Goal: Answer question/provide support: Share knowledge or assist other users

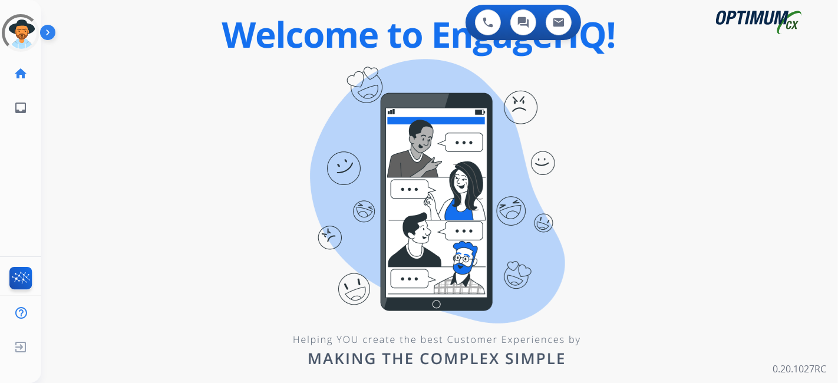
click at [492, 225] on div "0 Voice Interactions 0 Chat Interactions 0 Email Interactions swap_horiz Break …" at bounding box center [439, 191] width 797 height 383
click at [308, 104] on div "0 Voice Interactions 0 Chat Interactions 0 Email Interactions swap_horiz Break …" at bounding box center [439, 191] width 797 height 383
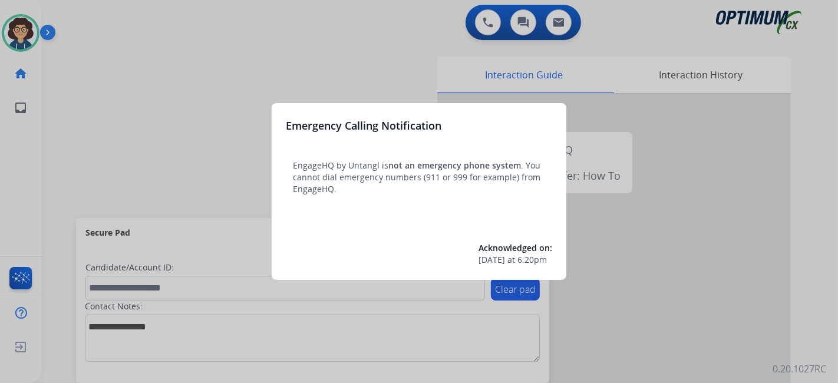
click at [114, 148] on div at bounding box center [419, 191] width 838 height 383
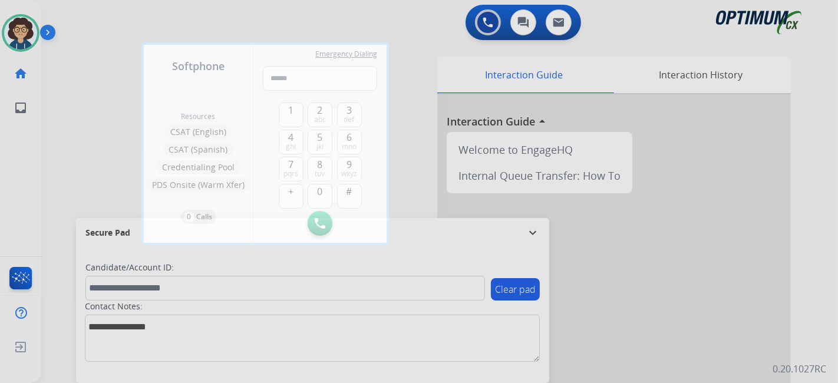
click at [81, 156] on div at bounding box center [419, 191] width 838 height 383
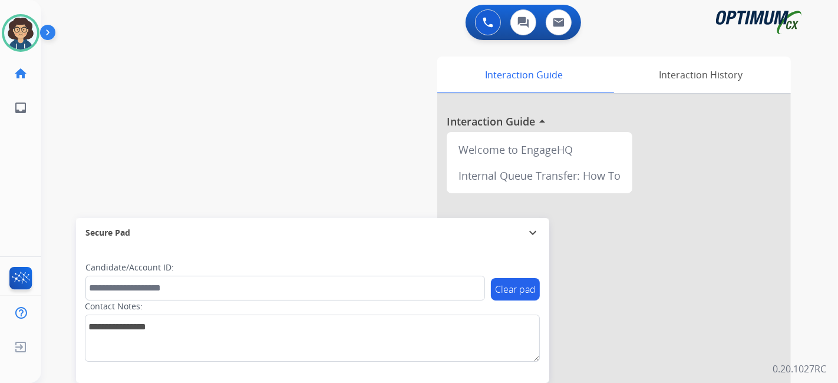
click at [291, 176] on div "swap_horiz Break voice bridge close_fullscreen Connect 3-Way Call merge_type Se…" at bounding box center [425, 288] width 769 height 492
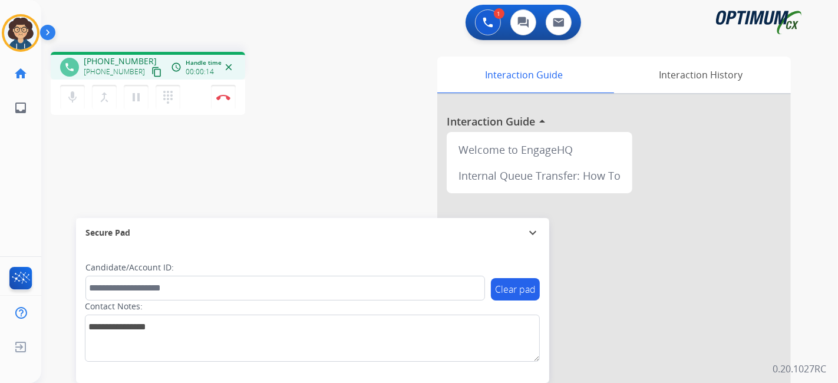
click at [151, 75] on mat-icon "content_copy" at bounding box center [156, 72] width 11 height 11
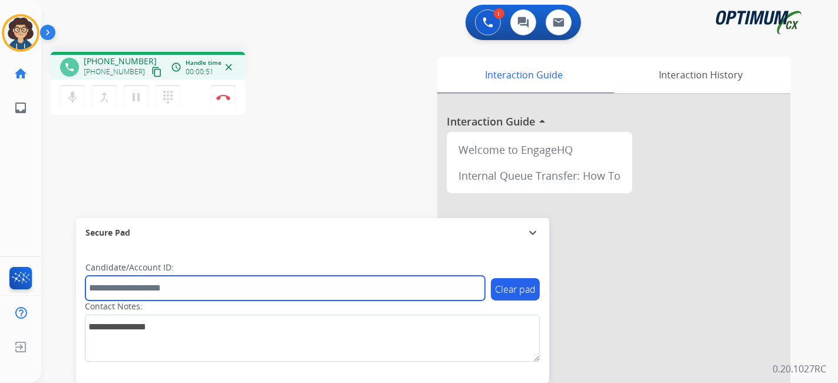
click at [187, 289] on input "text" at bounding box center [285, 288] width 400 height 25
paste input "*******"
type input "*******"
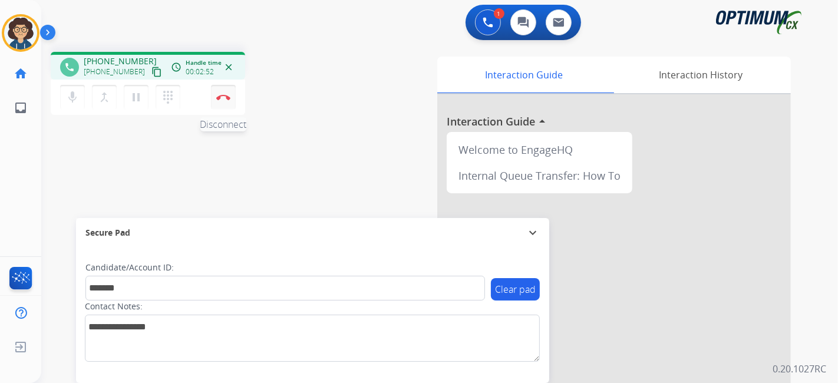
drag, startPoint x: 214, startPoint y: 98, endPoint x: 222, endPoint y: 103, distance: 9.2
click at [213, 98] on button "Disconnect" at bounding box center [223, 97] width 25 height 25
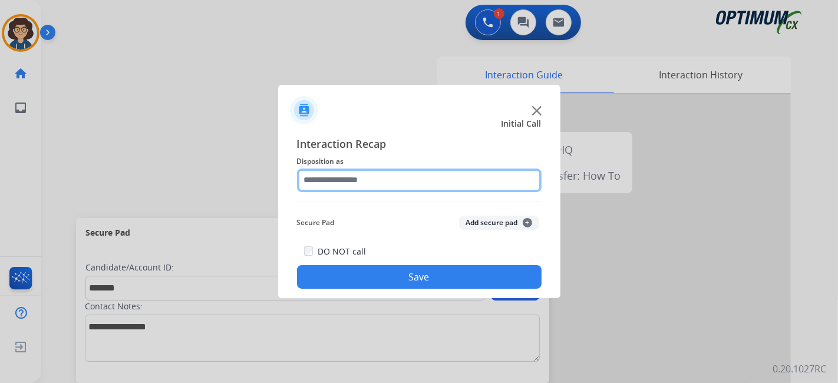
click at [394, 183] on input "text" at bounding box center [419, 181] width 245 height 24
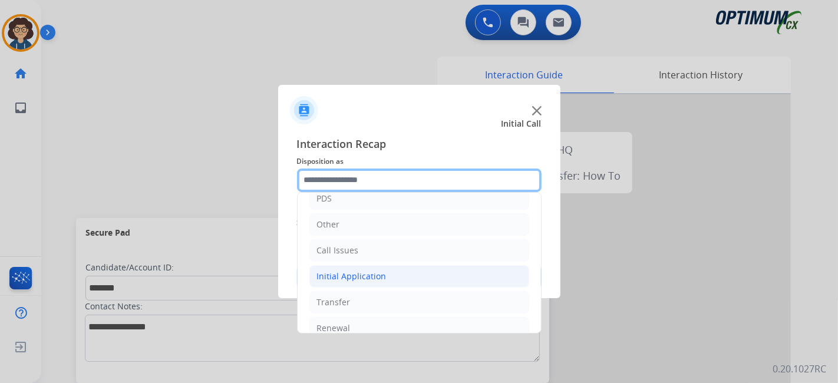
scroll to position [77, 0]
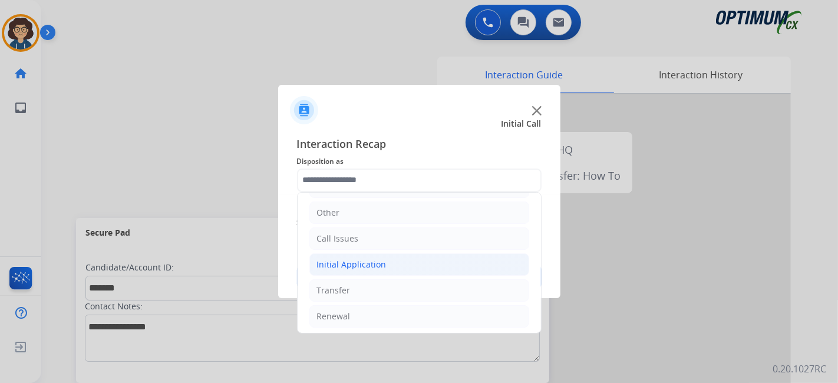
click at [423, 266] on li "Initial Application" at bounding box center [419, 264] width 220 height 22
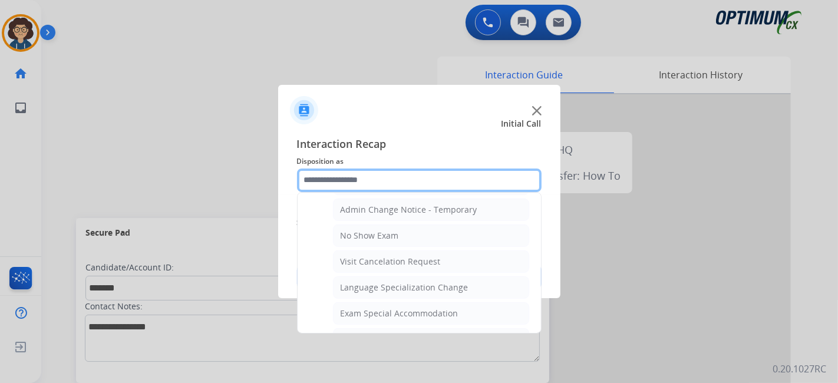
scroll to position [494, 0]
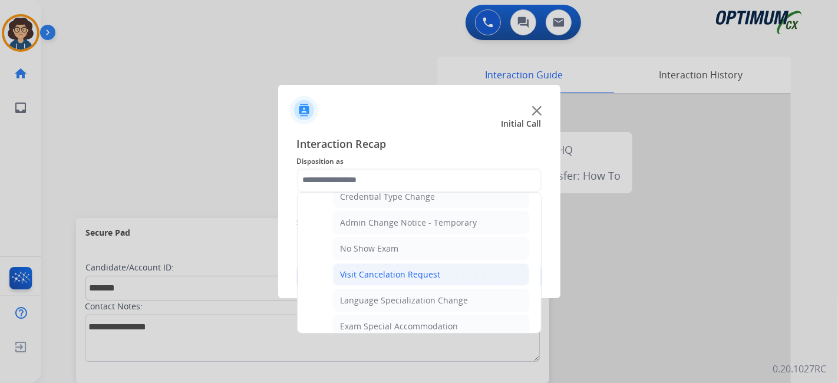
click at [482, 263] on li "Visit Cancelation Request" at bounding box center [431, 274] width 196 height 22
type input "**********"
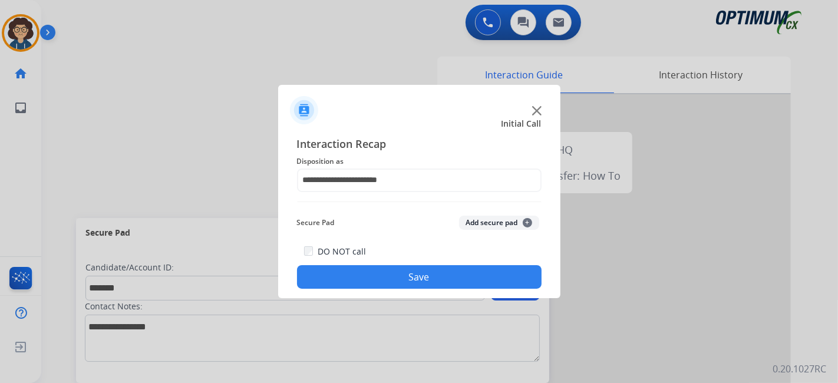
click at [500, 223] on button "Add secure pad +" at bounding box center [499, 223] width 80 height 14
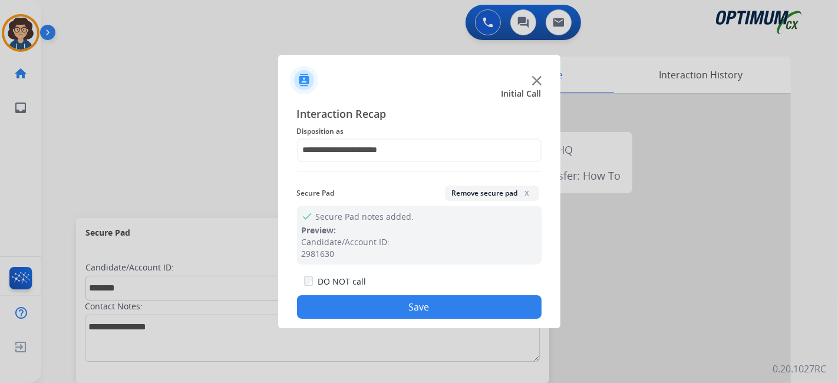
drag, startPoint x: 452, startPoint y: 310, endPoint x: 366, endPoint y: 163, distance: 170.1
click at [450, 308] on button "Save" at bounding box center [419, 307] width 245 height 24
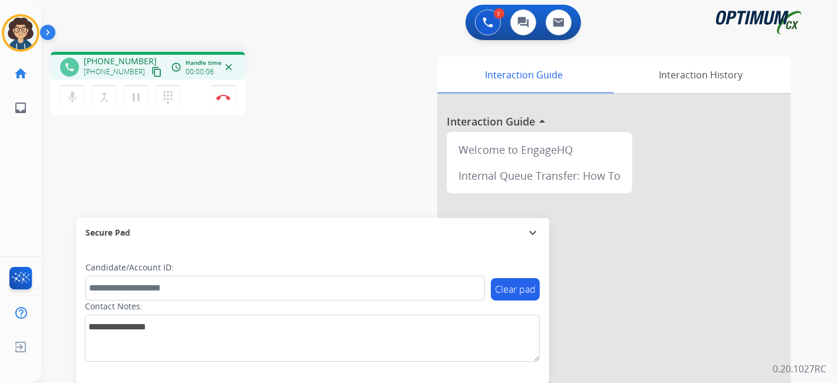
click at [151, 71] on mat-icon "content_copy" at bounding box center [156, 72] width 11 height 11
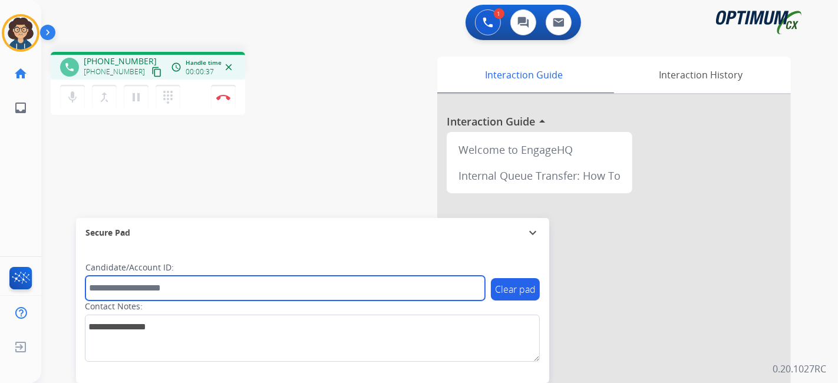
click at [136, 296] on input "text" at bounding box center [285, 288] width 400 height 25
paste input "*********"
type input "*********"
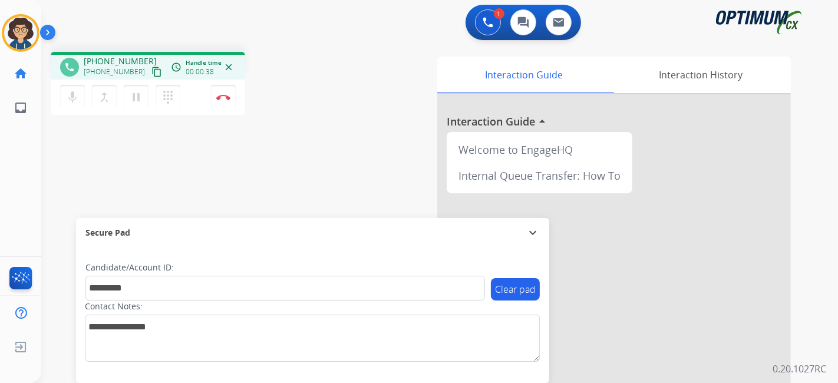
click at [247, 188] on div "phone +16182011077 +16182011077 content_copy access_time Call metrics Queue 00:…" at bounding box center [425, 288] width 769 height 492
click at [228, 97] on img at bounding box center [223, 97] width 14 height 6
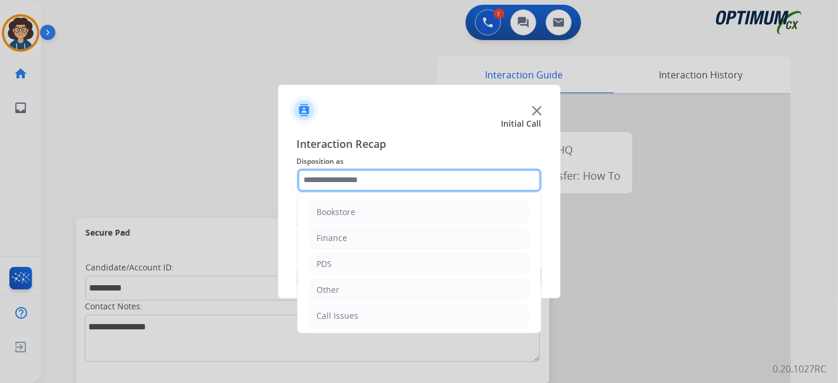
click at [426, 181] on input "text" at bounding box center [419, 181] width 245 height 24
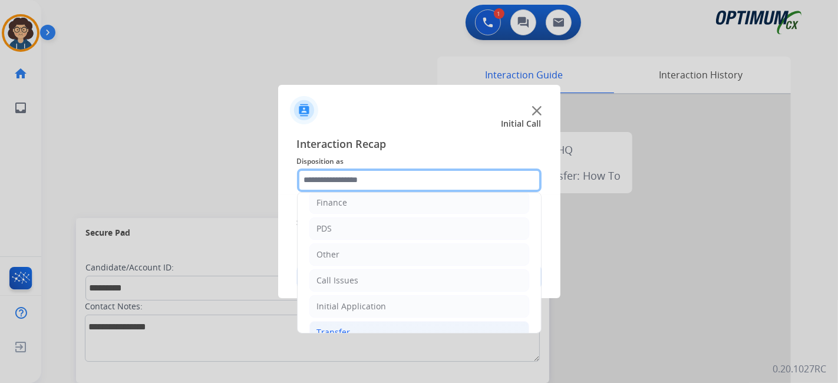
scroll to position [77, 0]
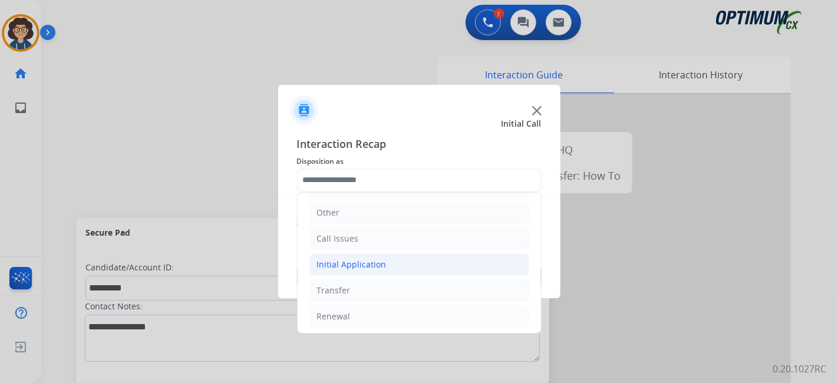
click at [441, 263] on li "Initial Application" at bounding box center [419, 264] width 220 height 22
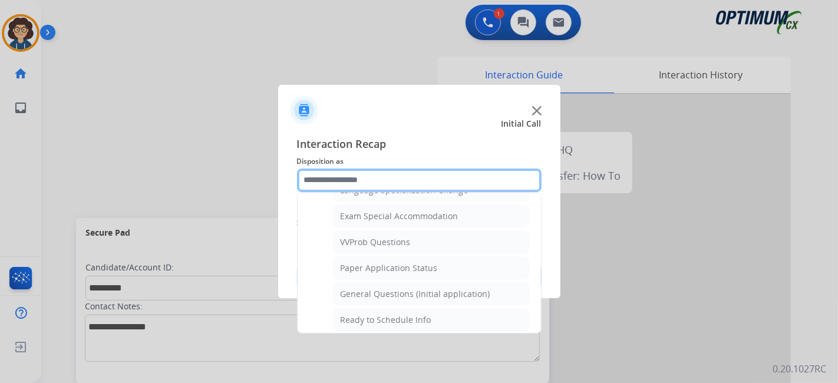
scroll to position [612, 0]
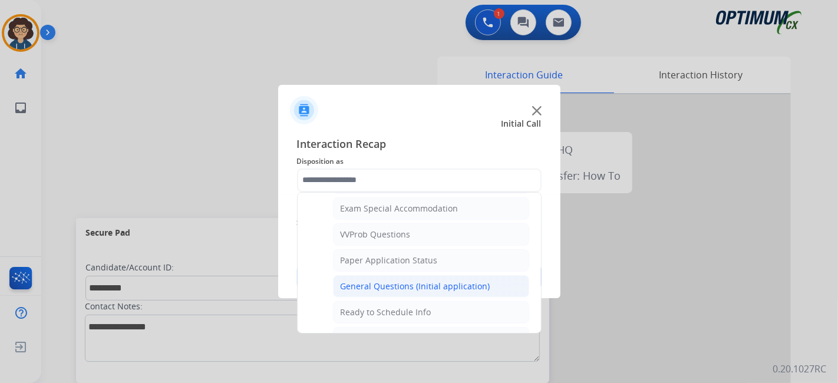
click at [470, 281] on div "General Questions (Initial application)" at bounding box center [416, 287] width 150 height 12
type input "**********"
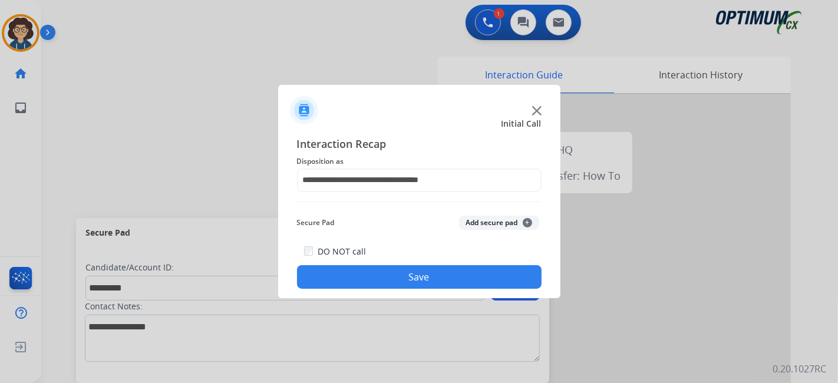
click at [495, 225] on button "Add secure pad +" at bounding box center [499, 223] width 80 height 14
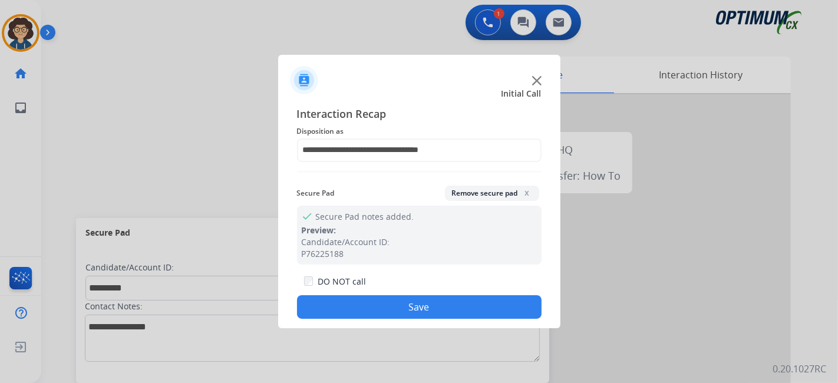
drag, startPoint x: 444, startPoint y: 317, endPoint x: 404, endPoint y: 266, distance: 64.6
click at [443, 317] on button "Save" at bounding box center [419, 307] width 245 height 24
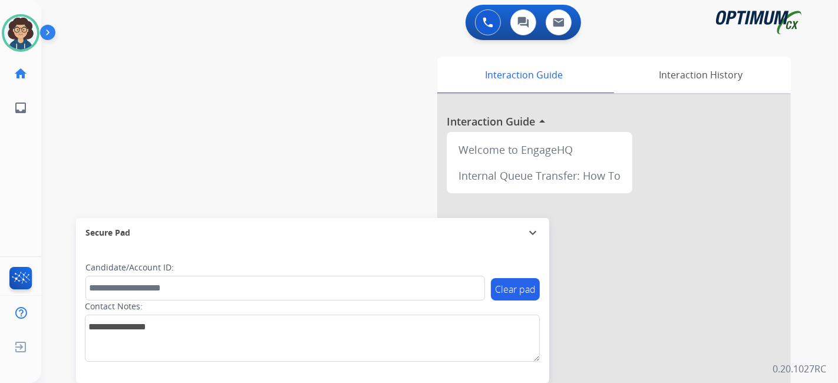
click at [297, 156] on div "swap_horiz Break voice bridge close_fullscreen Connect 3-Way Call merge_type Se…" at bounding box center [425, 288] width 769 height 492
click at [22, 36] on img at bounding box center [20, 33] width 33 height 33
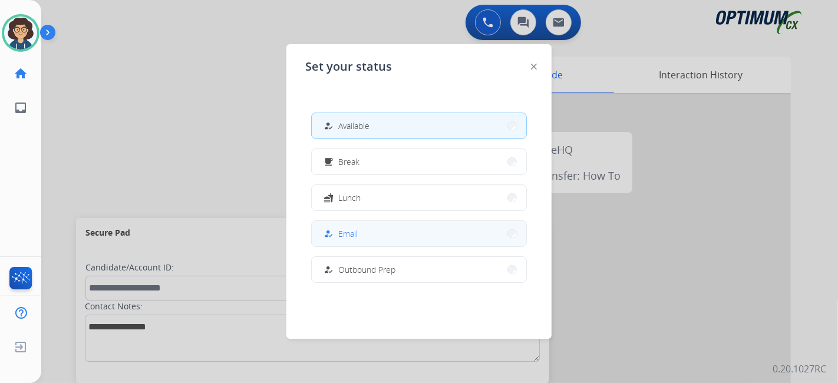
click at [385, 238] on button "how_to_reg Email" at bounding box center [419, 233] width 215 height 25
